Goal: Communication & Community: Answer question/provide support

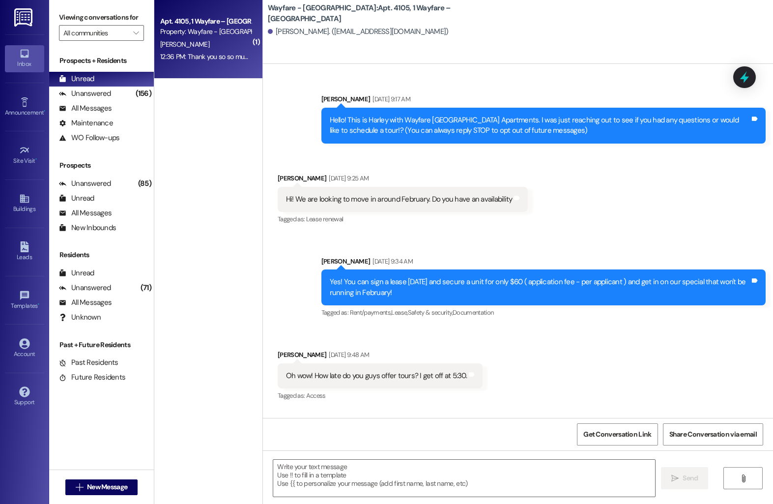
scroll to position [2632, 0]
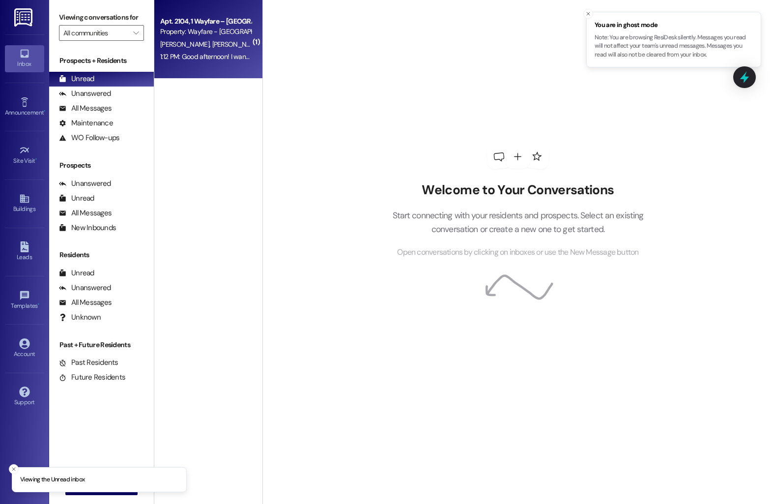
click at [199, 25] on div "Apt. 2104, 1 Wayfare – [GEOGRAPHIC_DATA]" at bounding box center [205, 21] width 91 height 10
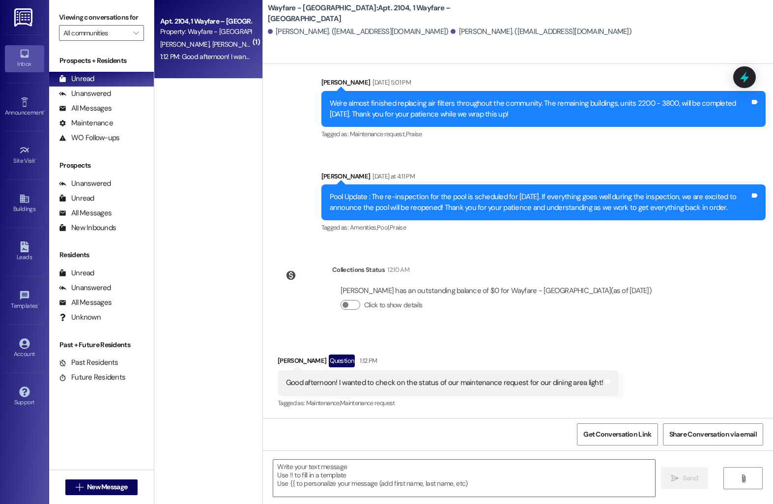
scroll to position [3072, 0]
click at [295, 469] on textarea at bounding box center [464, 477] width 382 height 37
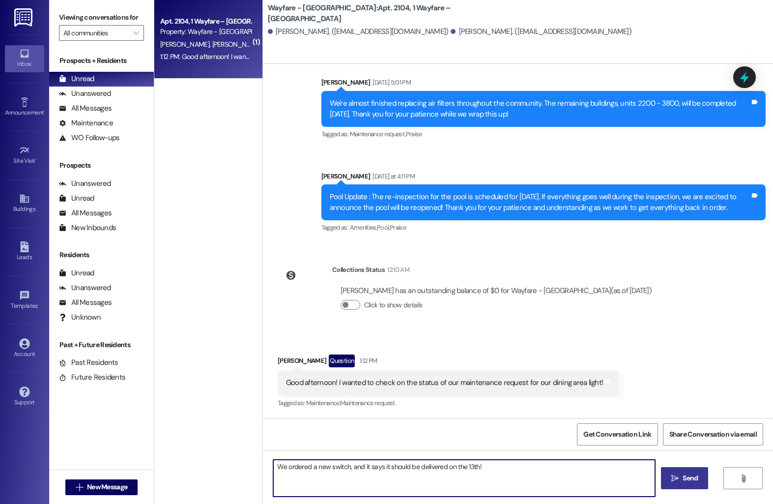
type textarea "We ordered a new switch, and it says it should be delivered on the 13th!"
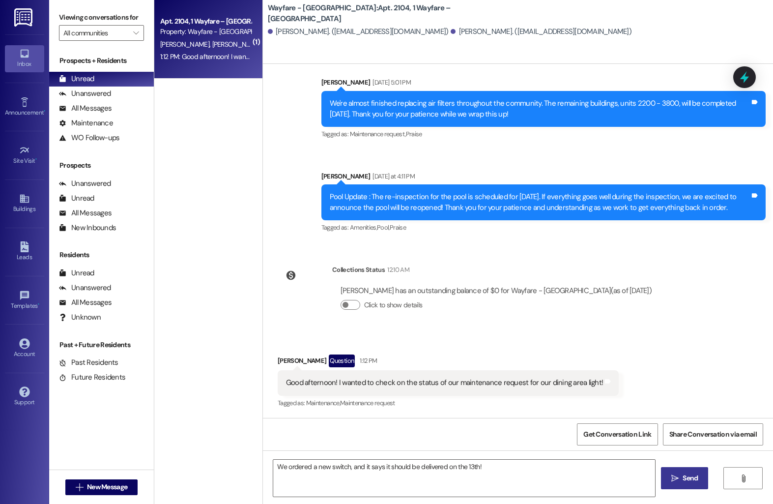
click at [682, 485] on button " Send" at bounding box center [685, 478] width 48 height 22
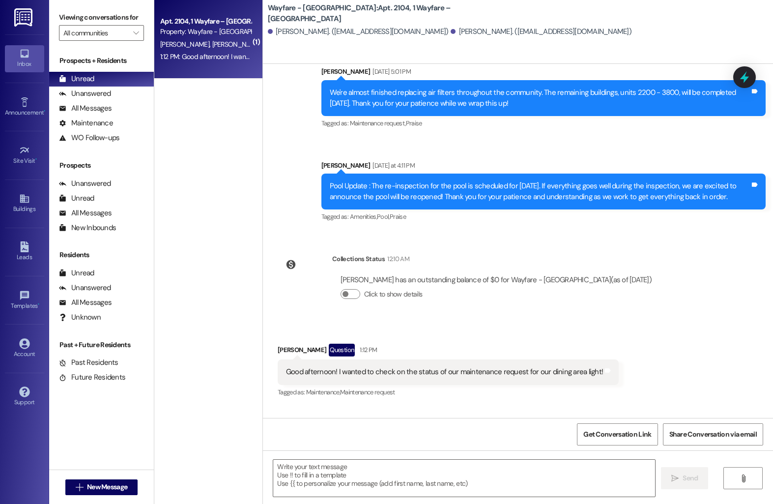
scroll to position [3141, 0]
